Goal: Transaction & Acquisition: Book appointment/travel/reservation

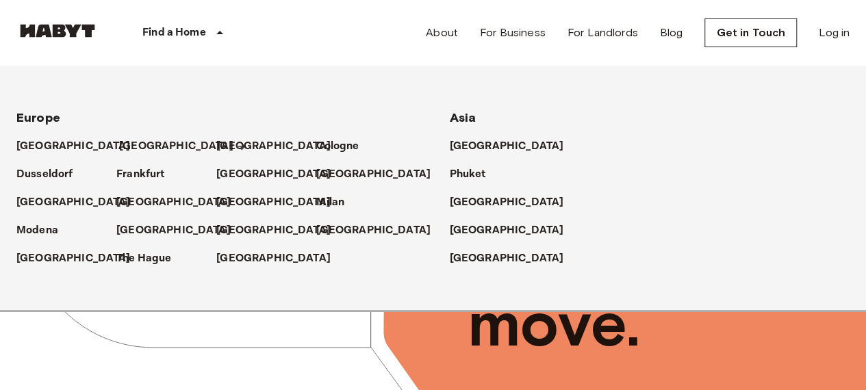
click at [123, 140] on p "[GEOGRAPHIC_DATA]" at bounding box center [176, 146] width 114 height 16
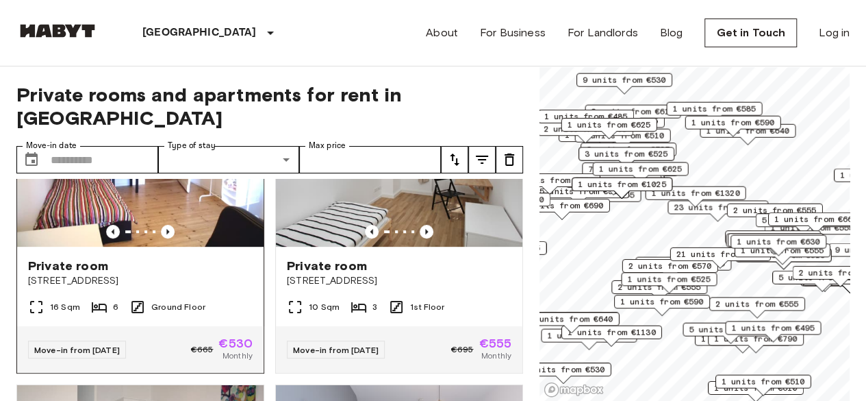
scroll to position [342, 0]
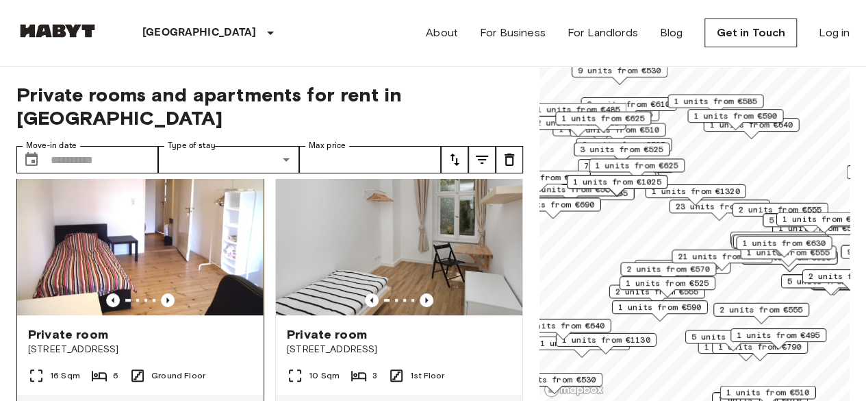
click at [121, 212] on img at bounding box center [139, 233] width 247 height 164
click at [158, 223] on img at bounding box center [140, 233] width 247 height 164
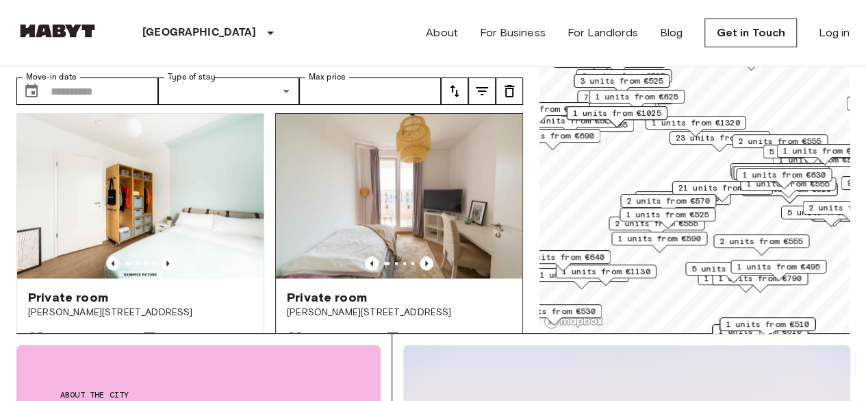
scroll to position [3162, 0]
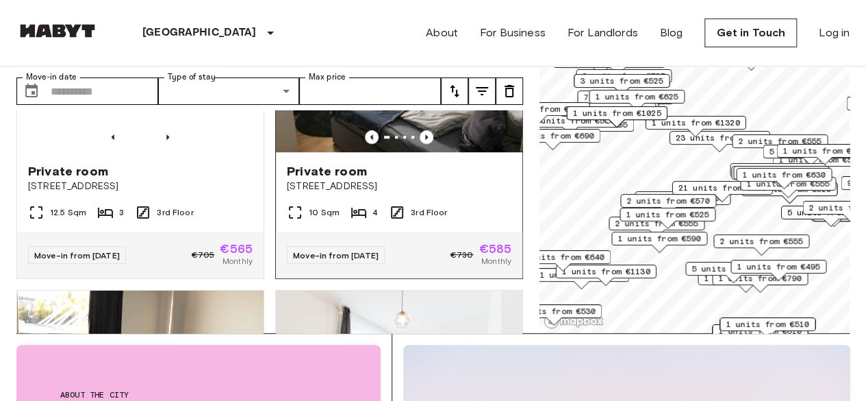
click at [343, 135] on img at bounding box center [399, 70] width 247 height 164
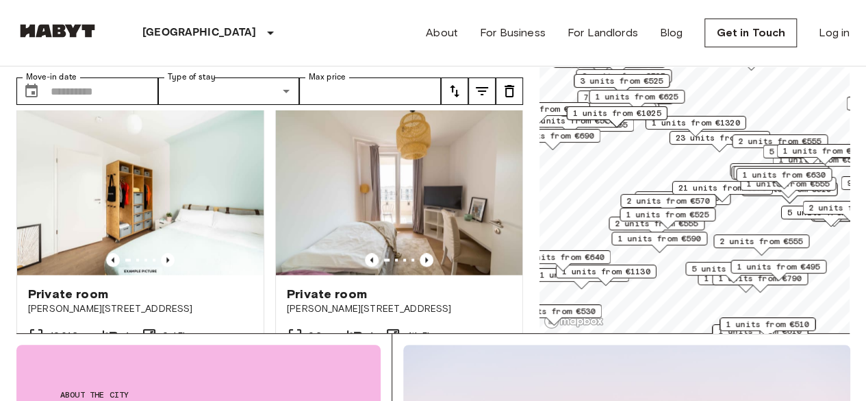
scroll to position [3778, 0]
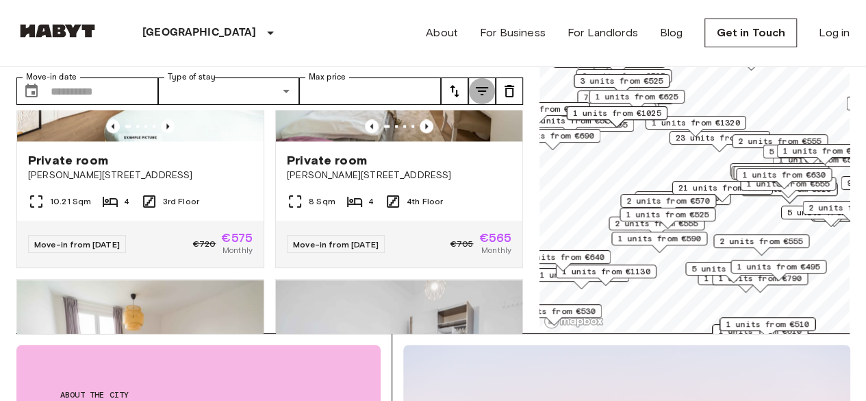
click at [473, 77] on button "tune" at bounding box center [482, 90] width 27 height 27
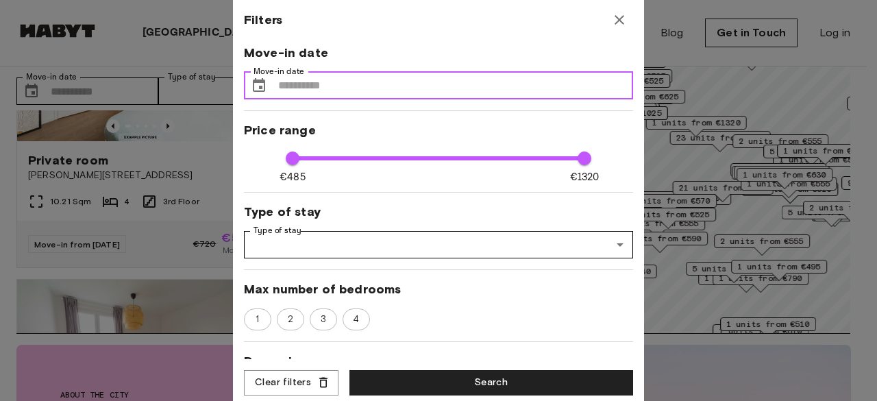
click at [497, 90] on input "Move-in date" at bounding box center [455, 85] width 355 height 27
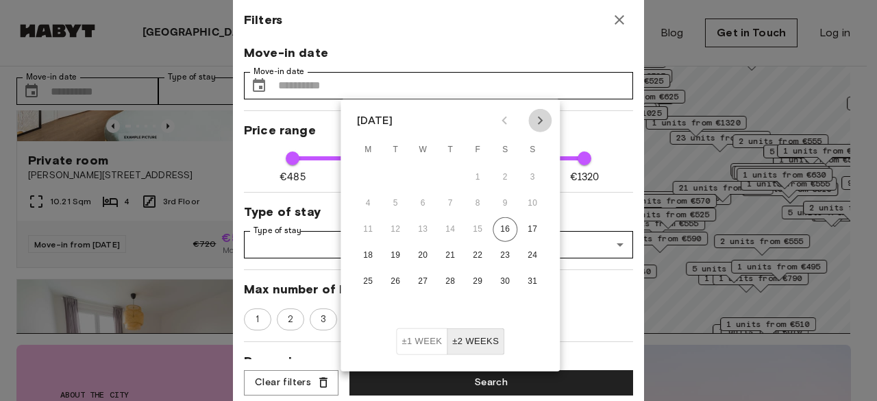
click at [533, 123] on icon "Next month" at bounding box center [540, 120] width 16 height 16
click at [414, 203] on button "10" at bounding box center [422, 203] width 25 height 25
type input "**********"
type input "****"
type input "**"
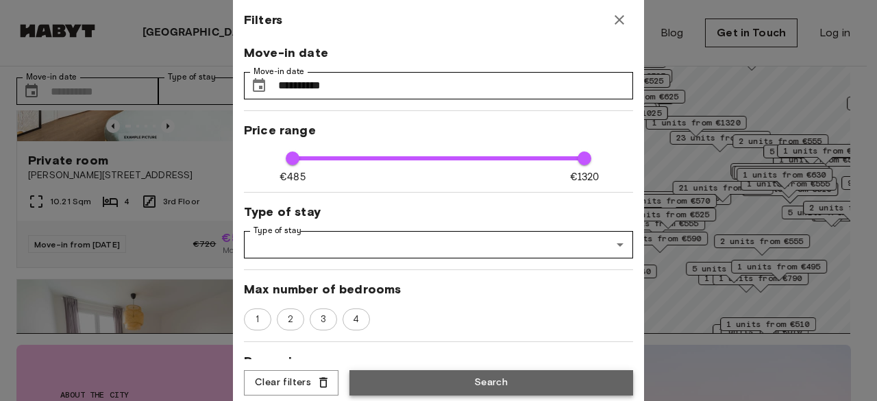
click at [475, 373] on button "Search" at bounding box center [491, 382] width 284 height 25
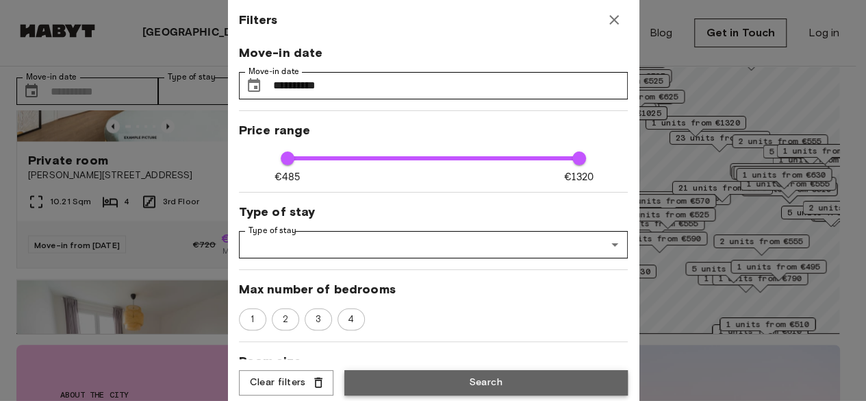
type input "**********"
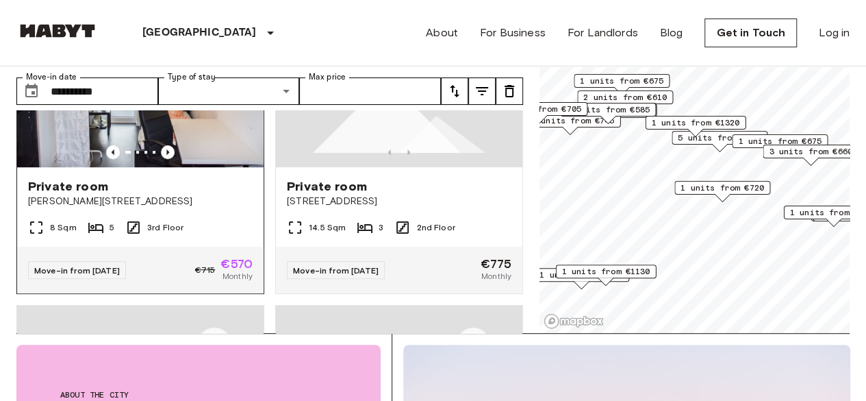
scroll to position [353, 0]
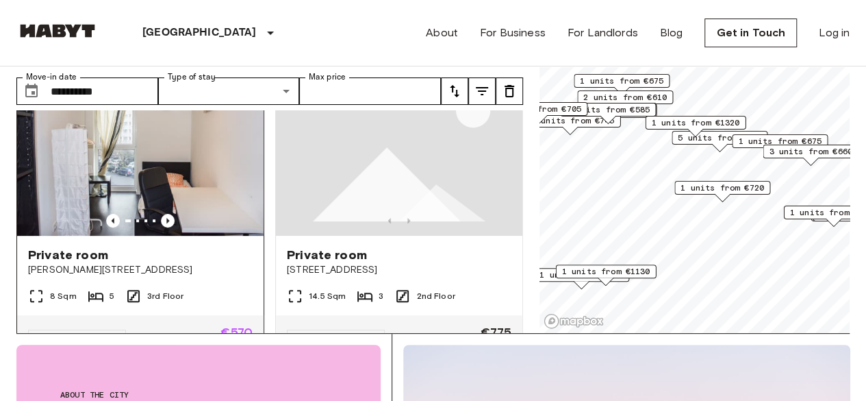
click at [179, 153] on img at bounding box center [140, 153] width 247 height 164
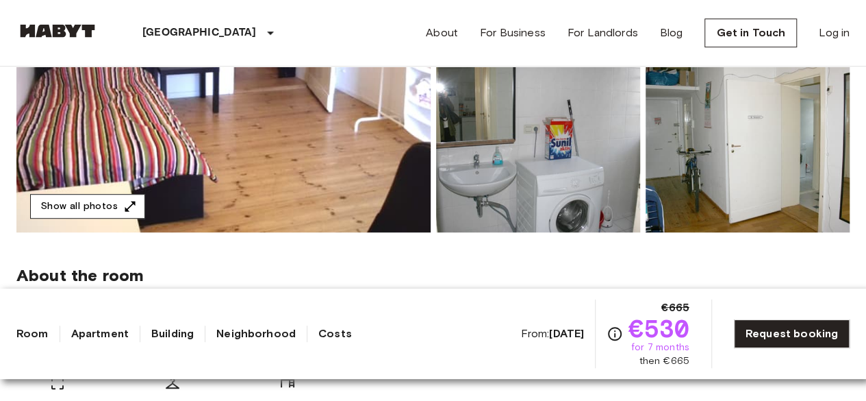
scroll to position [342, 0]
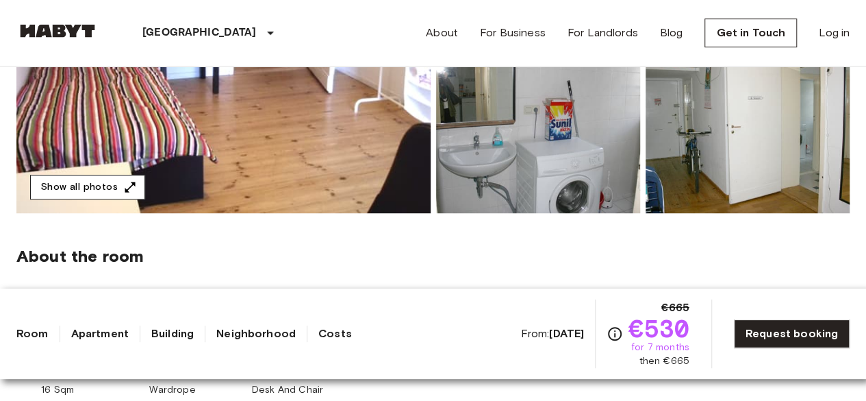
click at [89, 186] on button "Show all photos" at bounding box center [87, 187] width 115 height 25
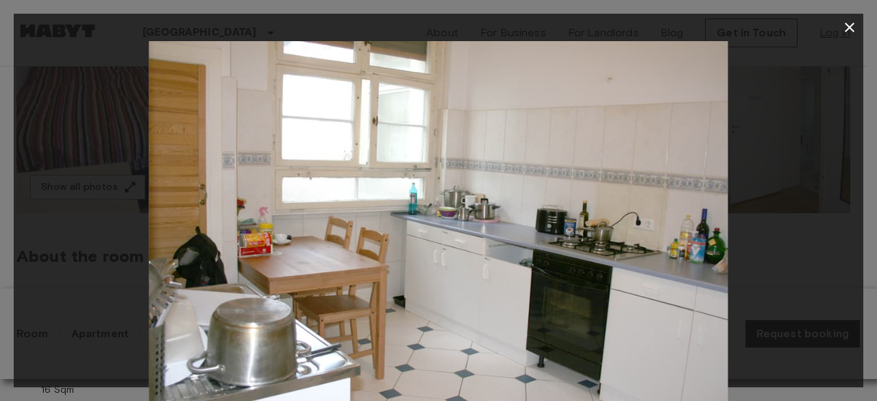
click at [849, 21] on icon "button" at bounding box center [849, 27] width 16 height 16
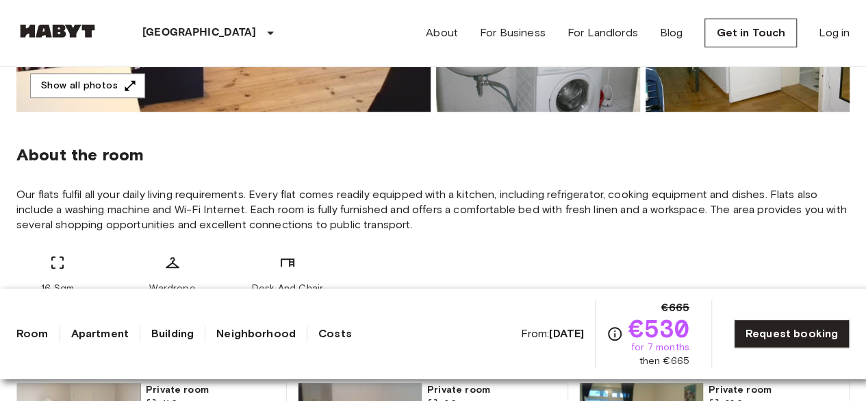
scroll to position [548, 0]
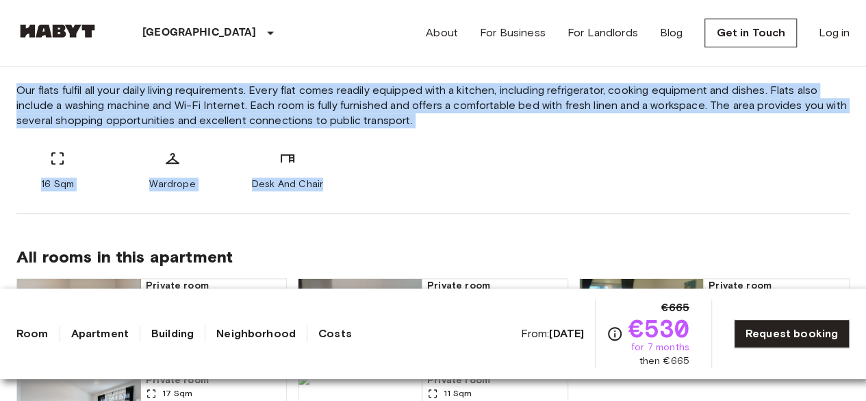
drag, startPoint x: 14, startPoint y: 87, endPoint x: 368, endPoint y: 199, distance: 372.0
copy div "Our flats fulfil all your daily living requirements. Every flat comes readily e…"
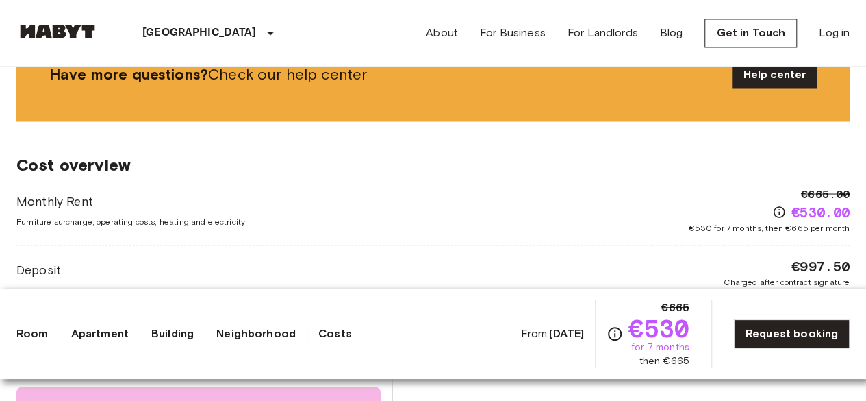
scroll to position [1233, 0]
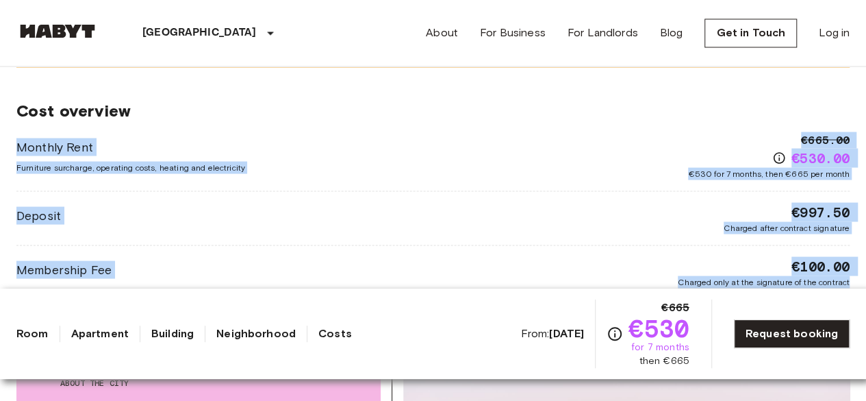
drag, startPoint x: 15, startPoint y: 136, endPoint x: 876, endPoint y: 284, distance: 873.6
copy div "Monthly Rent Furniture surcharge, operating costs, heating and electricity €665…"
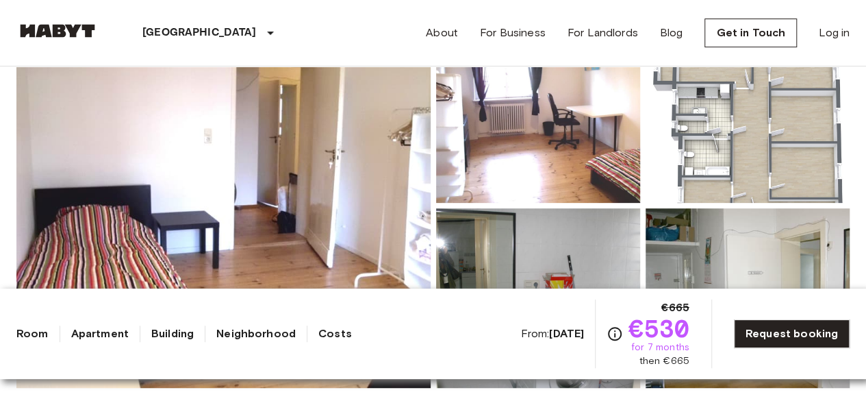
scroll to position [0, 0]
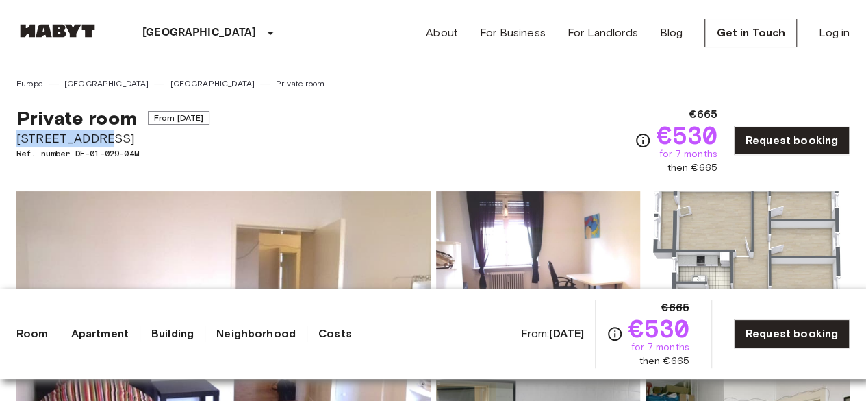
drag, startPoint x: 112, startPoint y: 140, endPoint x: 0, endPoint y: 140, distance: 111.6
copy span "Cunostraße 70"
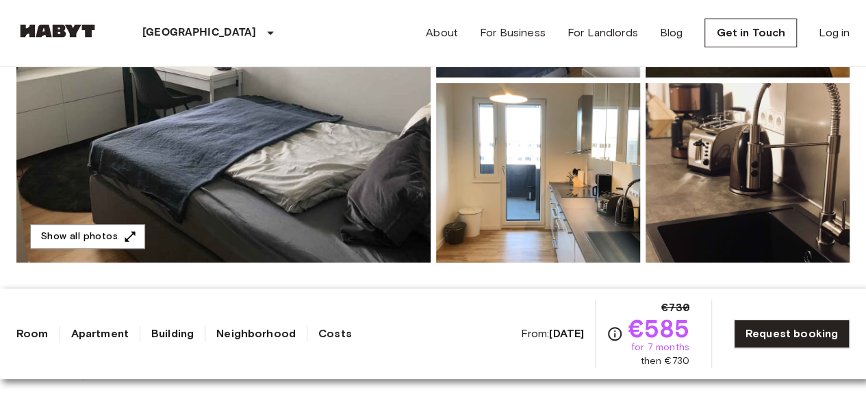
scroll to position [342, 0]
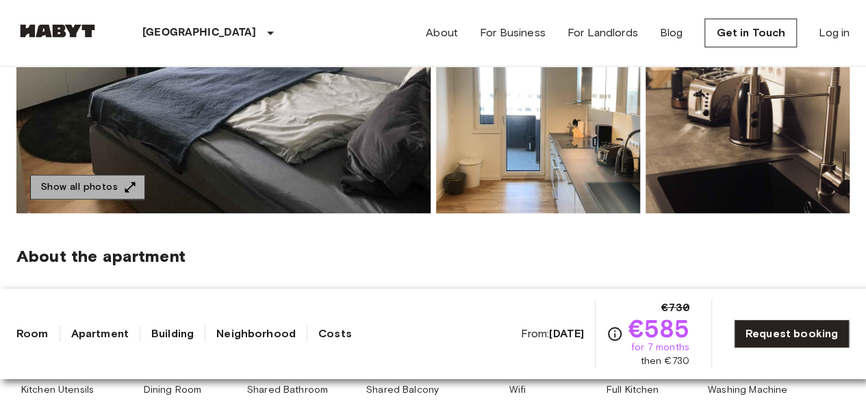
click at [129, 189] on icon "button" at bounding box center [130, 187] width 14 height 14
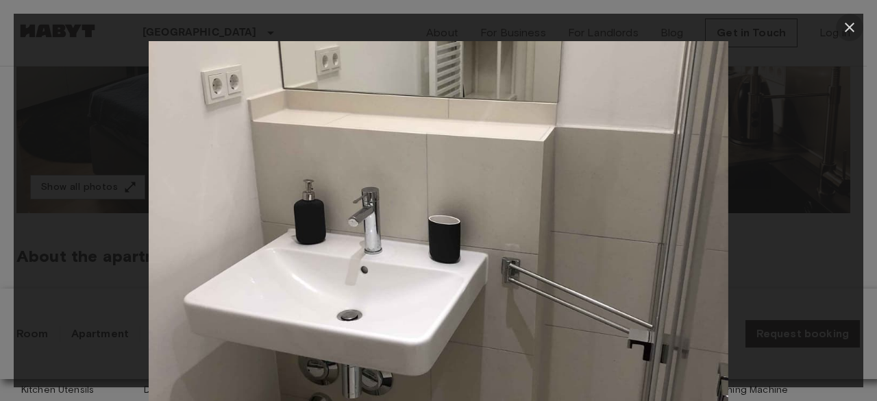
click at [848, 19] on icon "button" at bounding box center [849, 27] width 16 height 16
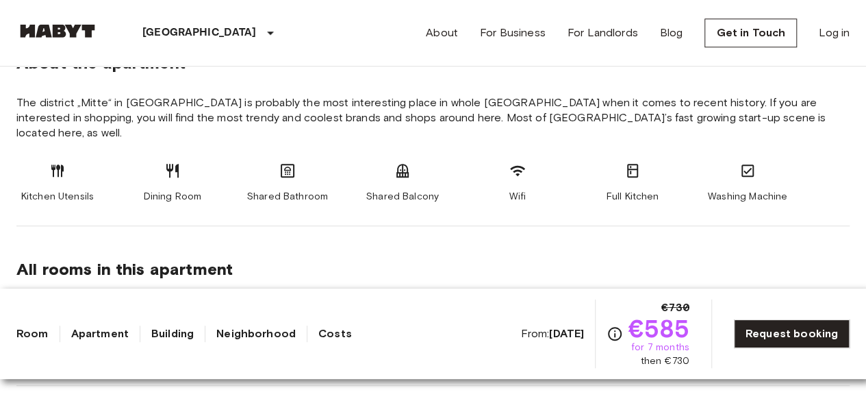
scroll to position [548, 0]
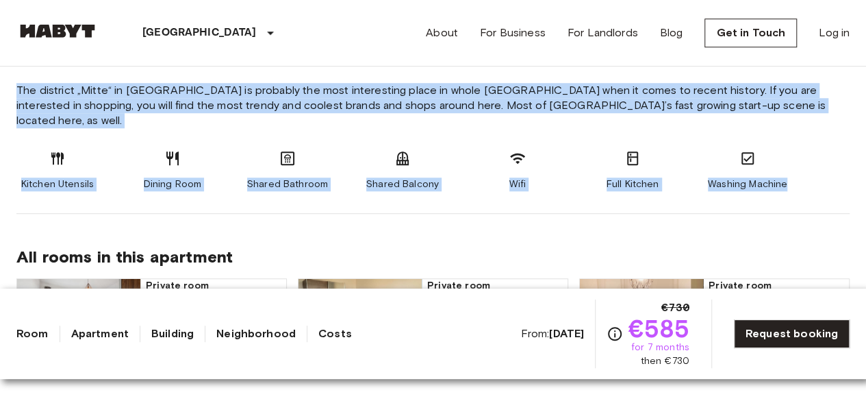
drag, startPoint x: 12, startPoint y: 84, endPoint x: 804, endPoint y: 175, distance: 797.0
copy section "The district „Mitte“ in Berlin is probably the most interesting place in whole …"
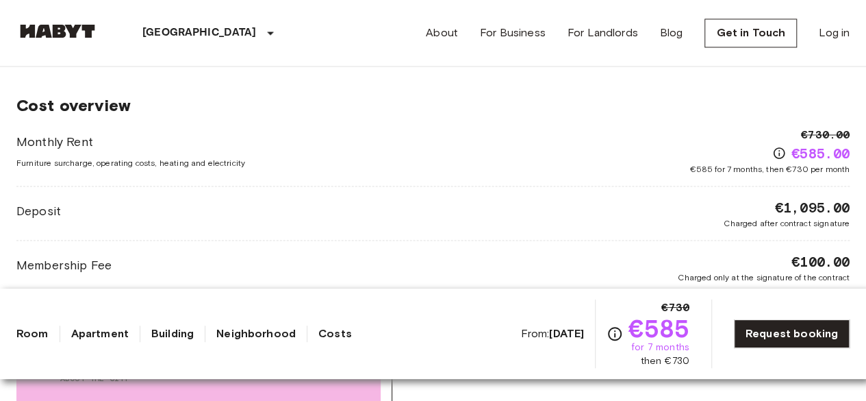
scroll to position [1164, 0]
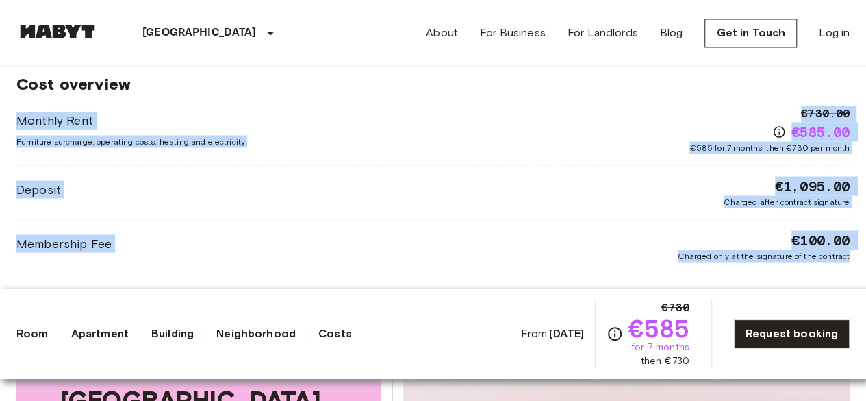
drag, startPoint x: 12, startPoint y: 88, endPoint x: 876, endPoint y: 245, distance: 877.8
copy div "Monthly Rent Furniture surcharge, operating costs, heating and electricity €730…"
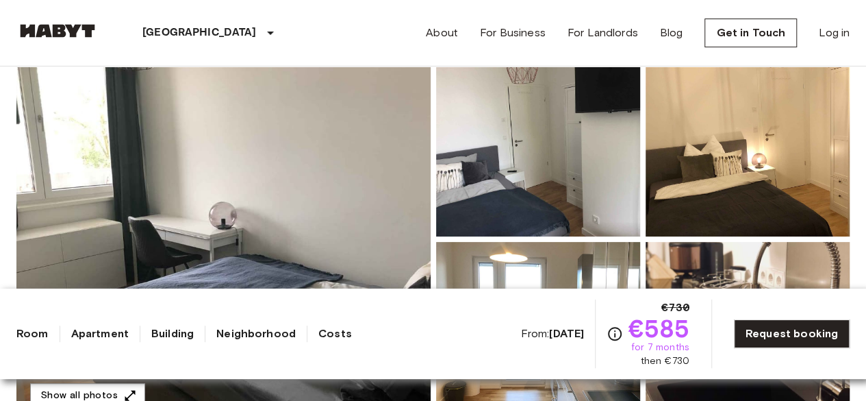
scroll to position [0, 0]
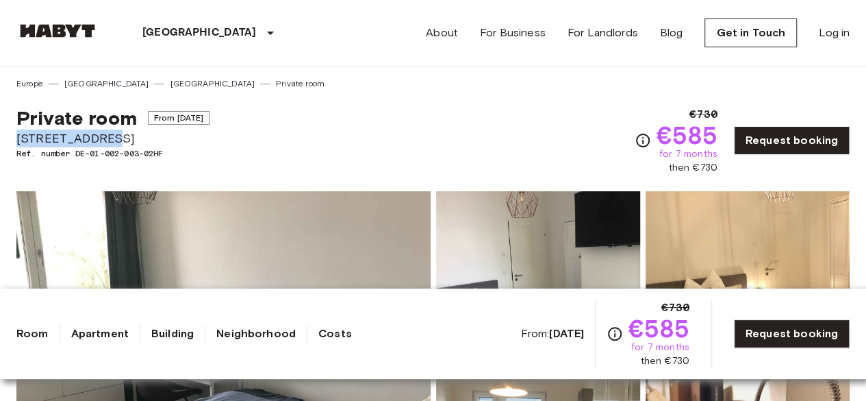
drag, startPoint x: 130, startPoint y: 141, endPoint x: 1, endPoint y: 138, distance: 128.8
copy span "Boyenstraße 31"
